Goal: Transaction & Acquisition: Purchase product/service

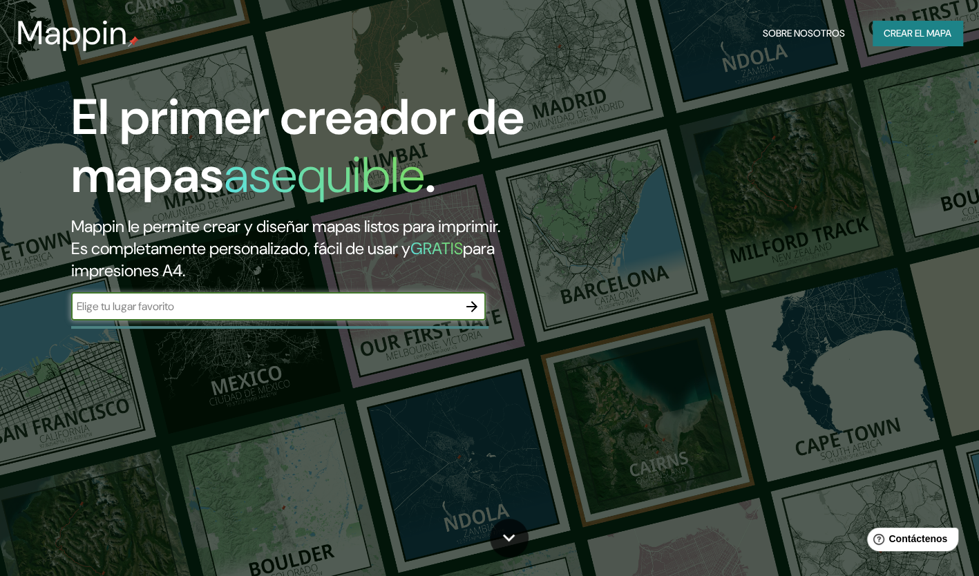
click at [324, 308] on input "text" at bounding box center [264, 307] width 387 height 16
type input "[PERSON_NAME]"
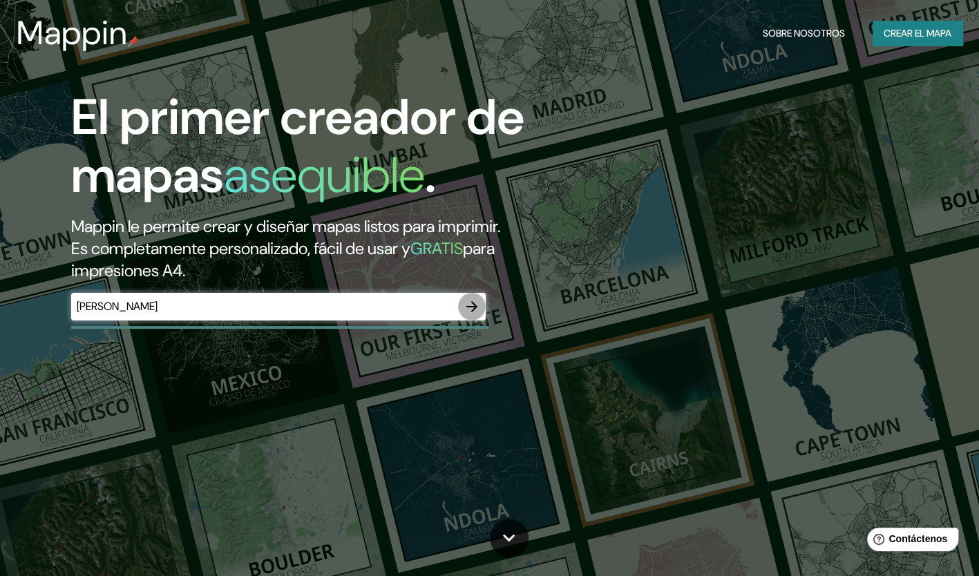
click at [472, 304] on icon "button" at bounding box center [472, 307] width 17 height 17
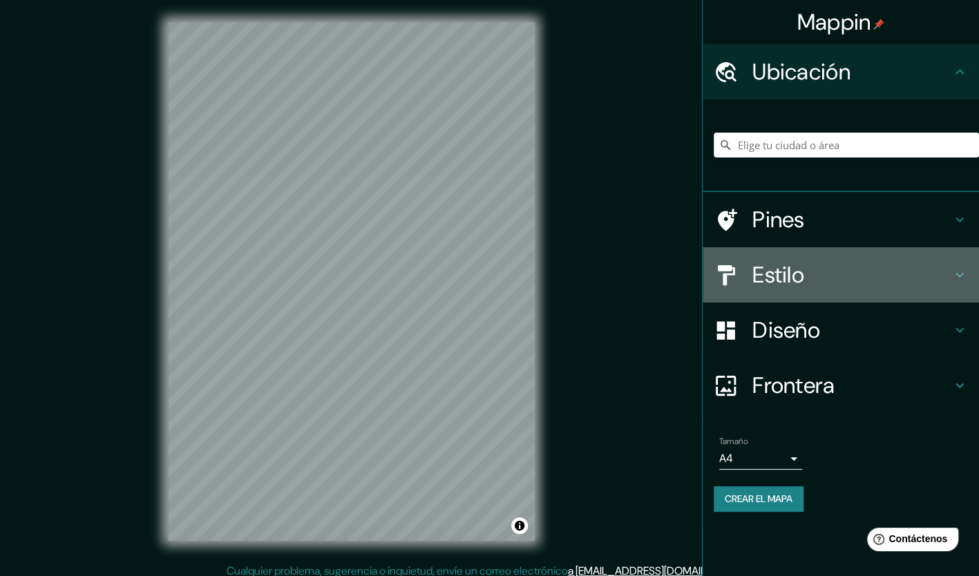
click at [835, 268] on h4 "Estilo" at bounding box center [852, 275] width 199 height 28
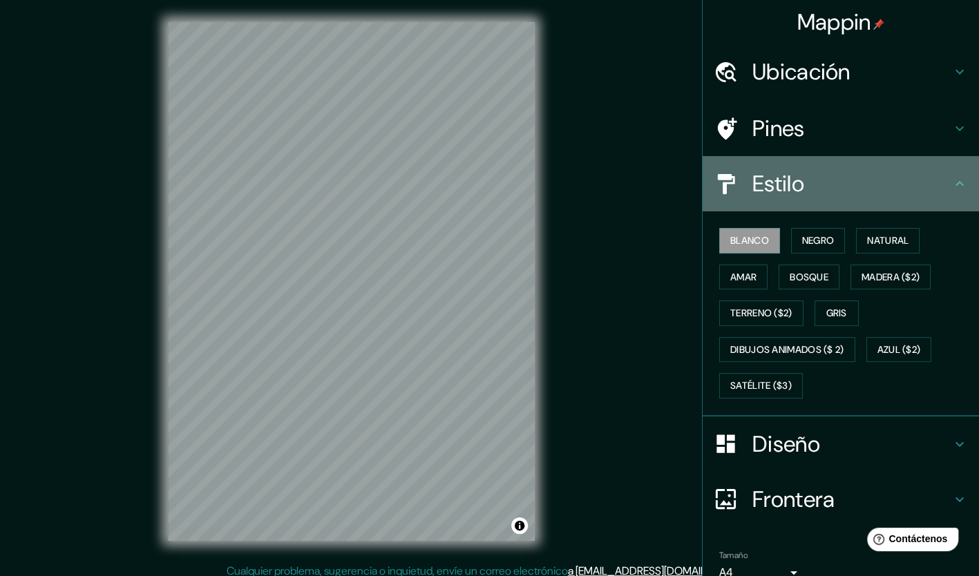
click at [811, 198] on div "Estilo" at bounding box center [841, 183] width 276 height 55
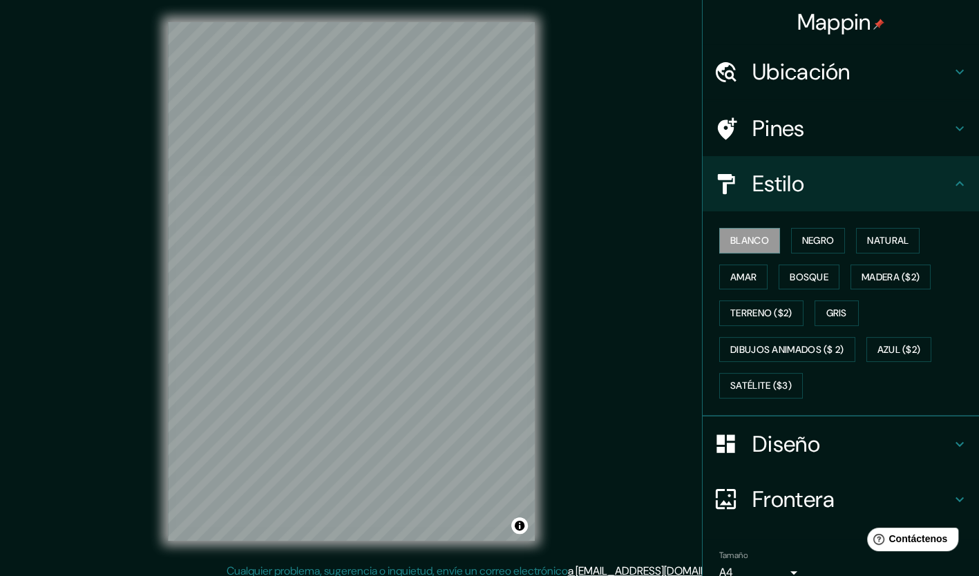
click at [813, 433] on h4 "Diseño" at bounding box center [852, 444] width 199 height 28
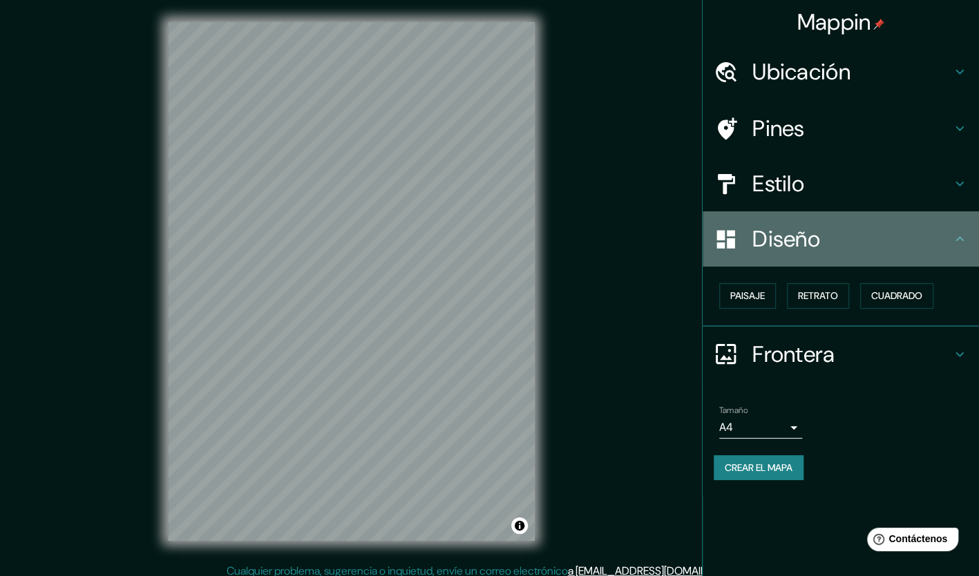
drag, startPoint x: 778, startPoint y: 245, endPoint x: 766, endPoint y: 136, distance: 109.9
click at [777, 245] on h4 "Diseño" at bounding box center [852, 239] width 199 height 28
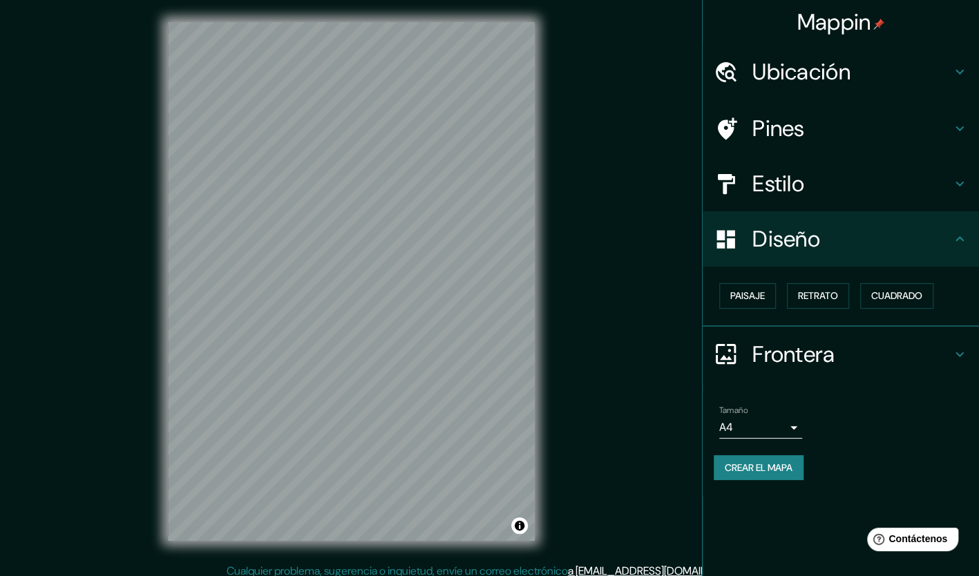
click at [777, 76] on h4 "Ubicación" at bounding box center [852, 72] width 199 height 28
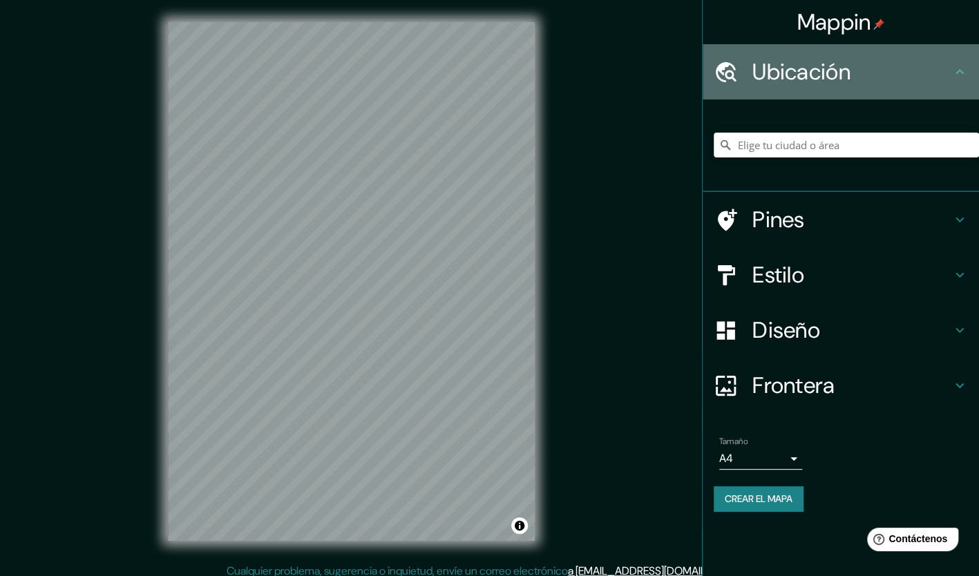
click at [777, 76] on h4 "Ubicación" at bounding box center [852, 72] width 199 height 28
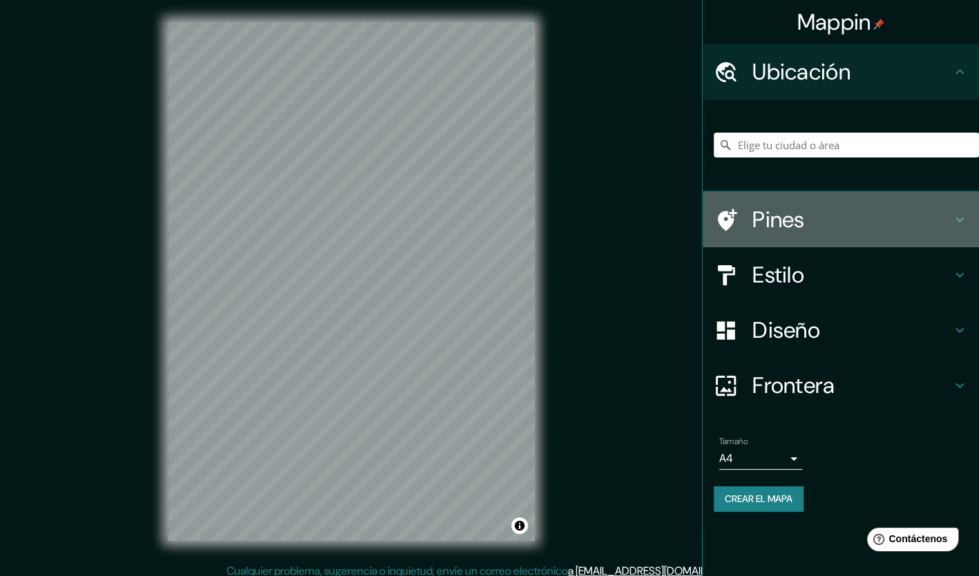
click at [784, 211] on h4 "Pines" at bounding box center [852, 220] width 199 height 28
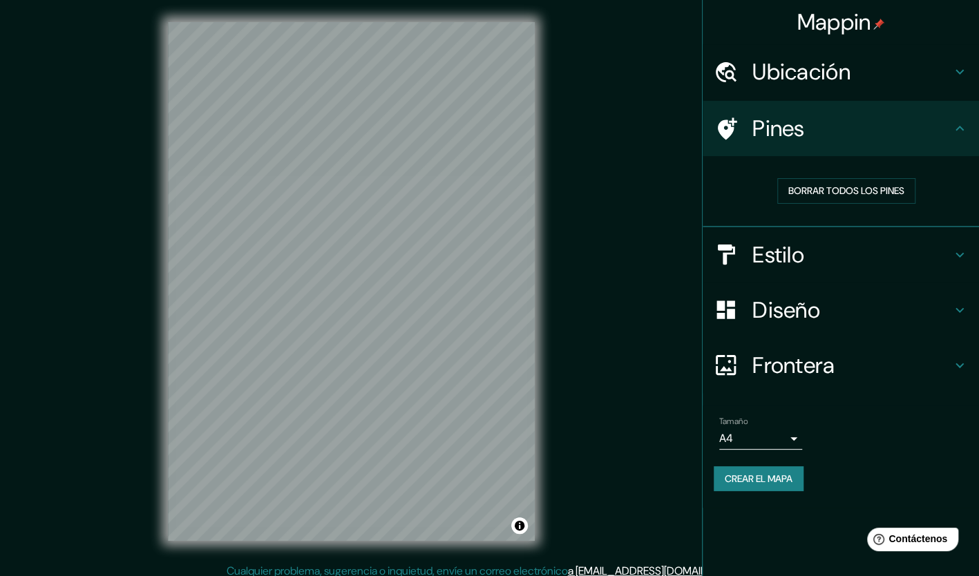
click at [786, 256] on h4 "Estilo" at bounding box center [852, 255] width 199 height 28
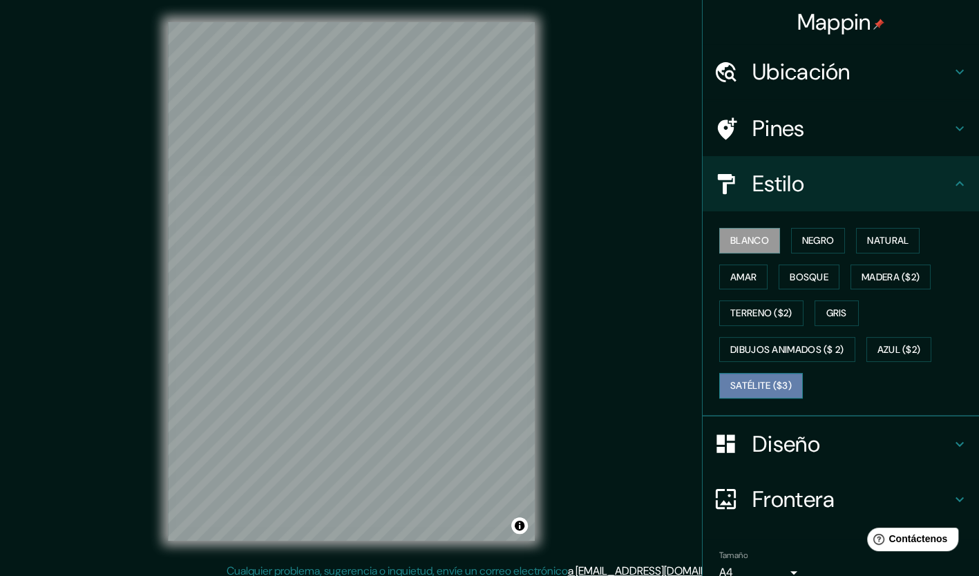
click at [764, 379] on font "Satélite ($3)" at bounding box center [760, 385] width 61 height 17
click at [122, 216] on div "Mappin Ubicación Pines Estilo [PERSON_NAME] Negro Natural [PERSON_NAME] [PERSON…" at bounding box center [489, 292] width 979 height 585
click at [813, 51] on div "Ubicación" at bounding box center [841, 71] width 276 height 55
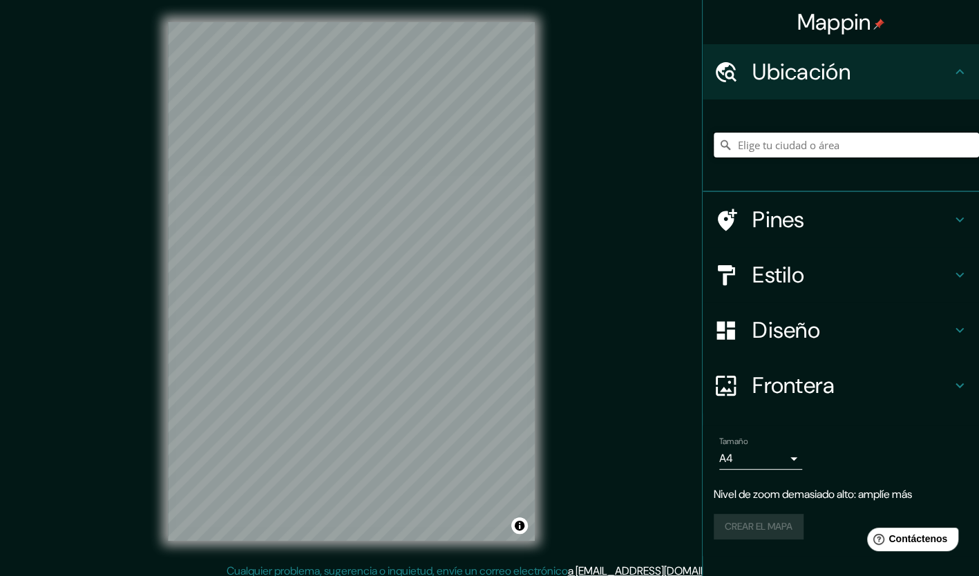
drag, startPoint x: 775, startPoint y: 134, endPoint x: 773, endPoint y: 149, distance: 15.3
click at [773, 149] on input "Elige tu ciudad o área" at bounding box center [846, 145] width 265 height 25
click at [875, 144] on input "[GEOGRAPHIC_DATA], [GEOGRAPHIC_DATA][PERSON_NAME], [GEOGRAPHIC_DATA]" at bounding box center [846, 145] width 265 height 25
type input "[GEOGRAPHIC_DATA], [GEOGRAPHIC_DATA][PERSON_NAME], [GEOGRAPHIC_DATA]"
click at [969, 149] on icon "Claro" at bounding box center [968, 145] width 11 height 11
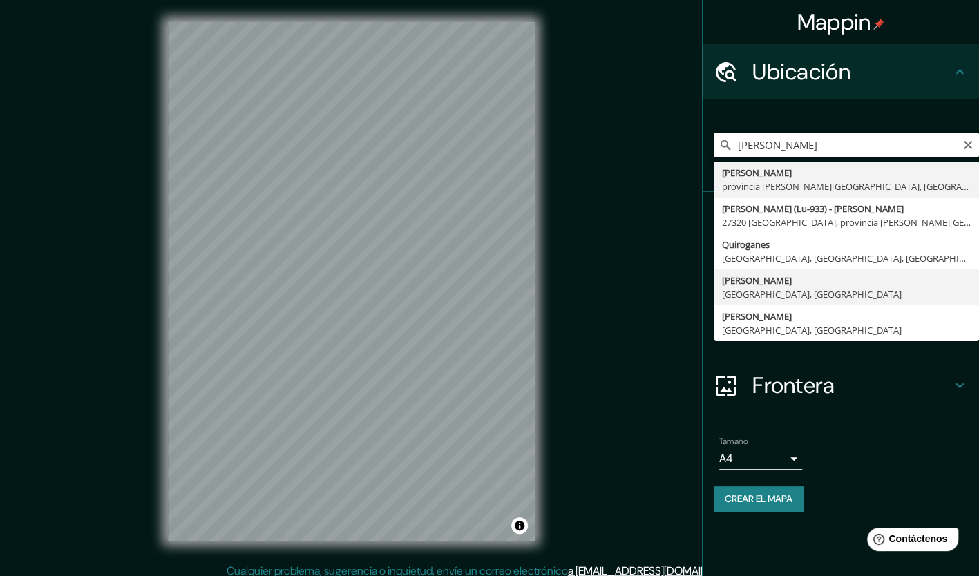
type input "[GEOGRAPHIC_DATA], [GEOGRAPHIC_DATA], [GEOGRAPHIC_DATA]"
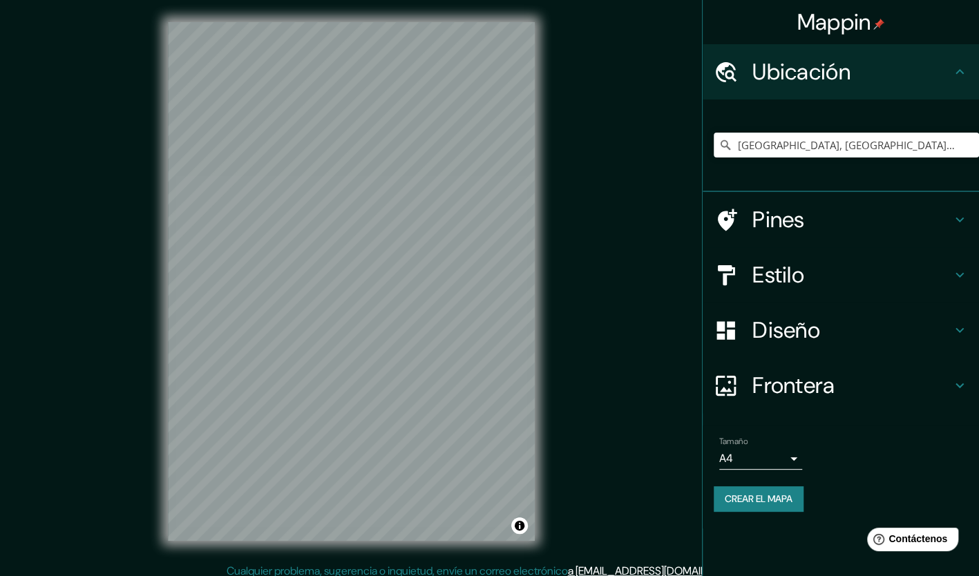
click at [845, 278] on h4 "Estilo" at bounding box center [852, 275] width 199 height 28
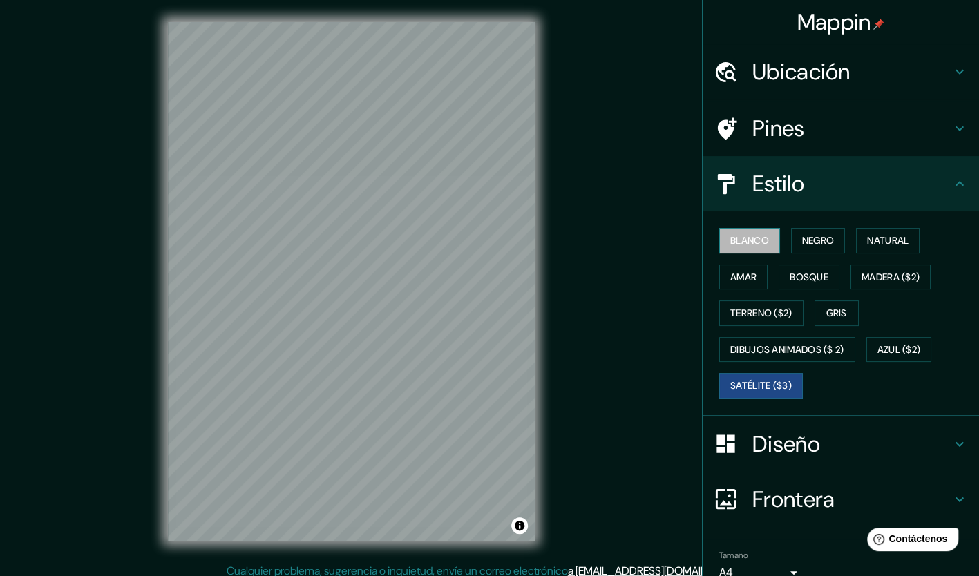
click at [737, 233] on font "Blanco" at bounding box center [749, 240] width 39 height 17
click at [791, 252] on button "Negro" at bounding box center [818, 241] width 55 height 26
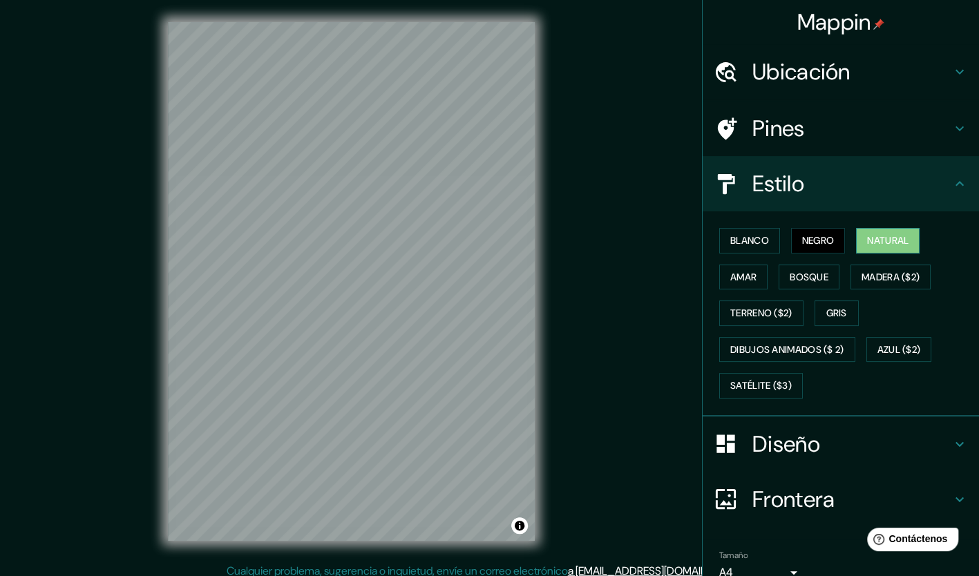
click at [867, 249] on font "Natural" at bounding box center [887, 240] width 41 height 17
click at [815, 243] on font "Negro" at bounding box center [818, 240] width 32 height 17
